Goal: Navigation & Orientation: Find specific page/section

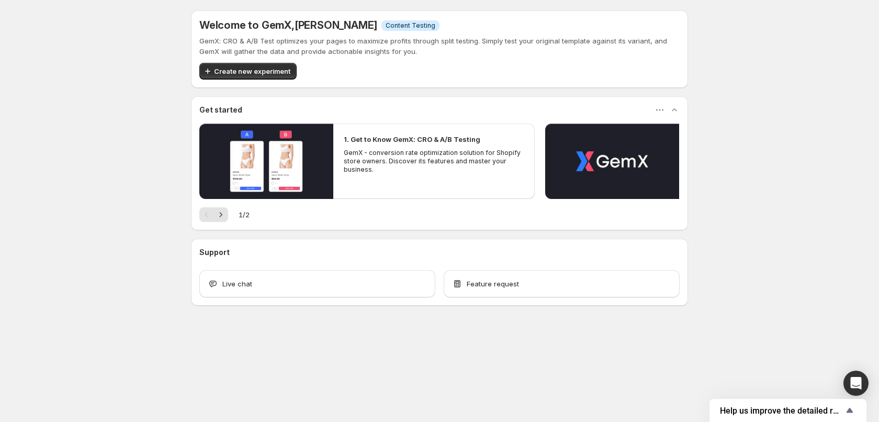
click at [505, 344] on div "Welcome to GemX , Gabriel Cielo Info Content Testing GemX: CRO & A/B Test optim…" at bounding box center [439, 181] width 522 height 362
click at [513, 366] on body "Welcome to GemX , Gabriel Cielo Info Content Testing GemX: CRO & A/B Test optim…" at bounding box center [439, 211] width 879 height 422
click at [781, 208] on div "Welcome to GemX , Gabriel Cielo Info Content Testing GemX: CRO & A/B Test optim…" at bounding box center [439, 181] width 879 height 362
click at [103, 321] on div "Welcome to GemX , Gabriel Cielo Info Content Testing GemX: CRO & A/B Test optim…" at bounding box center [439, 181] width 879 height 362
click at [218, 219] on icon "Next" at bounding box center [220, 214] width 10 height 10
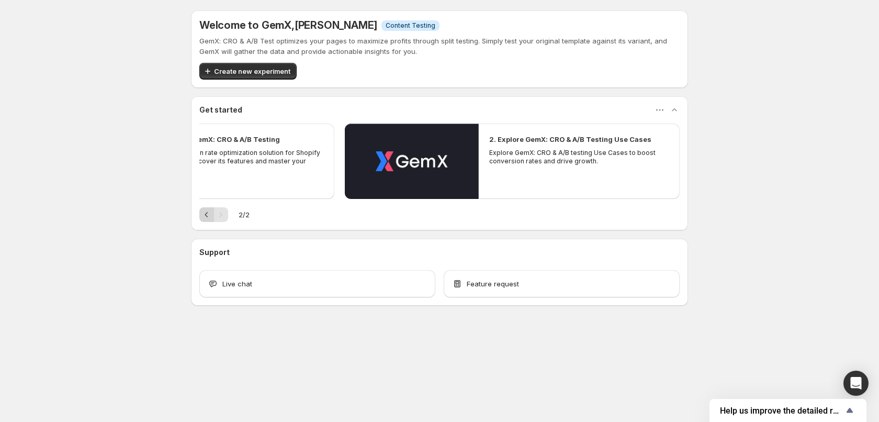
click at [210, 221] on button "Previous" at bounding box center [206, 214] width 15 height 15
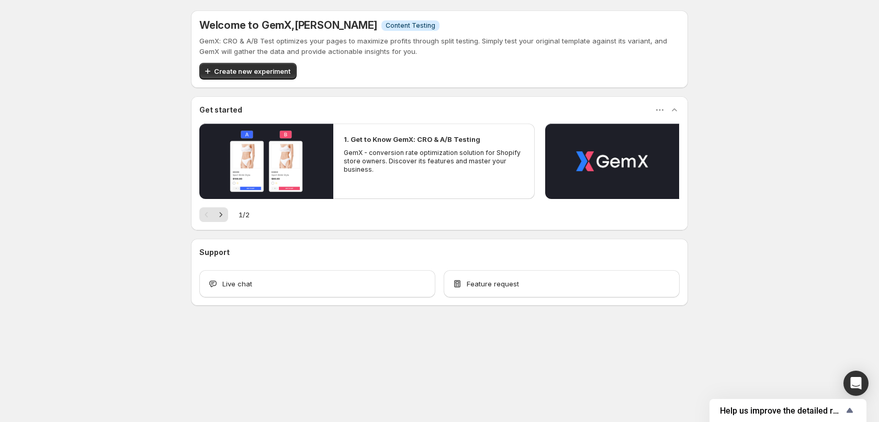
click at [736, 231] on div "Welcome to GemX , Gabriel Cielo Info Content Testing GemX: CRO & A/B Test optim…" at bounding box center [439, 181] width 879 height 362
click at [741, 179] on div "Welcome to GemX , Gabriel Cielo Info Content Testing GemX: CRO & A/B Test optim…" at bounding box center [439, 181] width 879 height 362
